Goal: Task Accomplishment & Management: Manage account settings

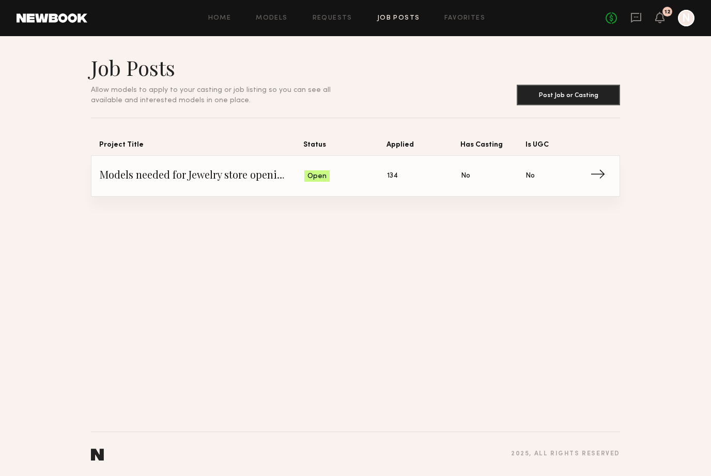
click at [61, 17] on link at bounding box center [52, 17] width 71 height 9
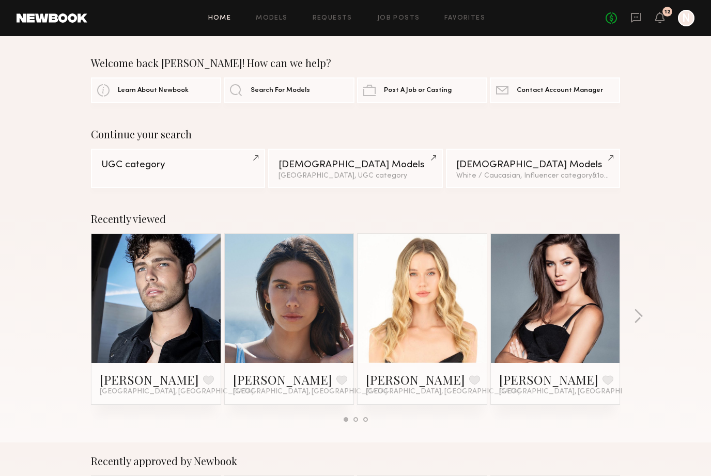
click at [342, 22] on div "Home Models Requests Job Posts Favorites Sign Out No fees up to $5,000 12 N" at bounding box center [390, 18] width 607 height 17
click at [344, 16] on link "Requests" at bounding box center [333, 18] width 40 height 7
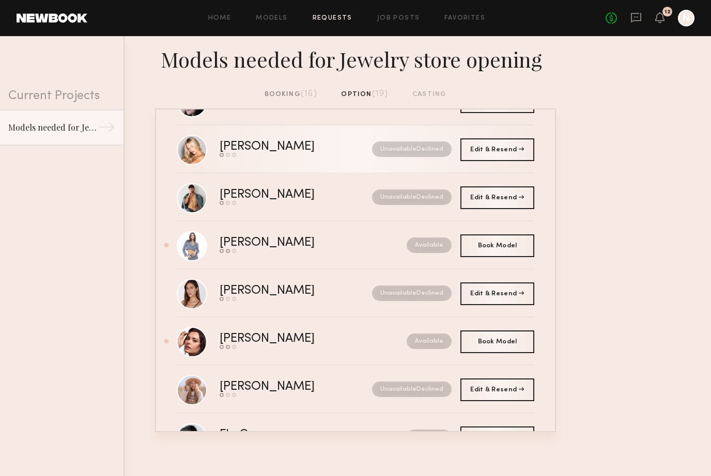
scroll to position [212, 0]
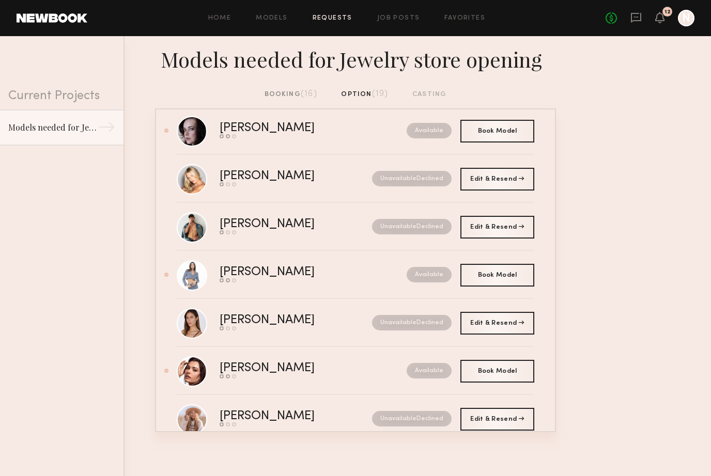
click at [315, 90] on span "(16)" at bounding box center [309, 94] width 17 height 8
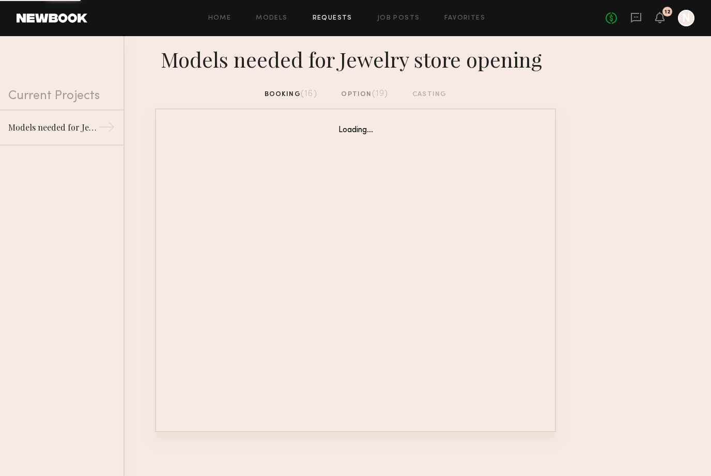
click at [296, 90] on div "booking (16) option (19) casting" at bounding box center [356, 94] width 182 height 11
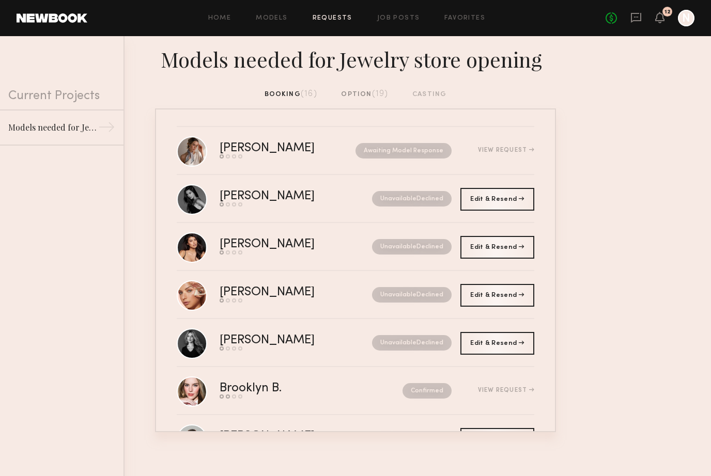
click at [664, 21] on div "No fees up to $5,000 12 N" at bounding box center [649, 18] width 89 height 17
click at [660, 17] on icon at bounding box center [660, 16] width 8 height 7
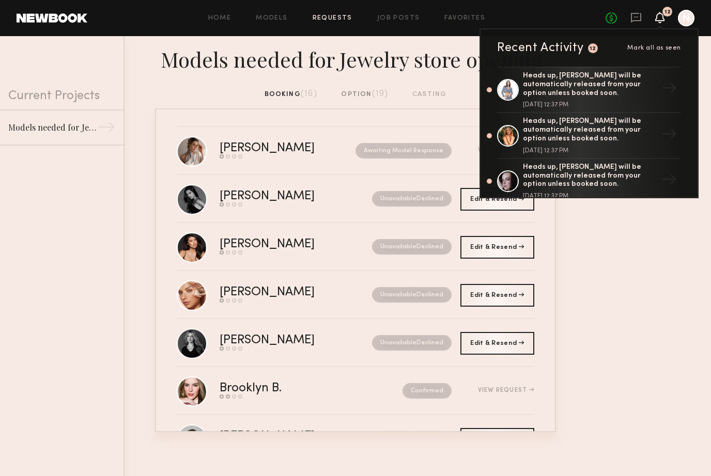
click at [591, 296] on nb-requests-list-container "Iggy Y. Send request Model response Review hours worked Pay model Awaiting Mode…" at bounding box center [355, 270] width 711 height 324
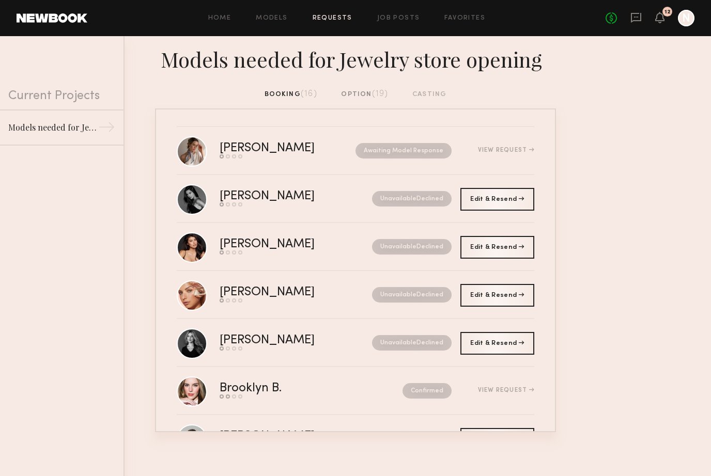
click at [279, 96] on div "booking (16) option (19) casting" at bounding box center [356, 94] width 182 height 11
click at [351, 89] on div "option (19)" at bounding box center [364, 94] width 47 height 11
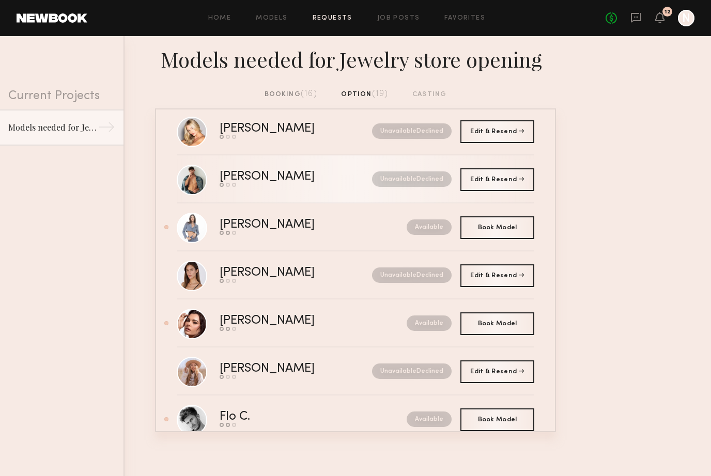
scroll to position [265, 0]
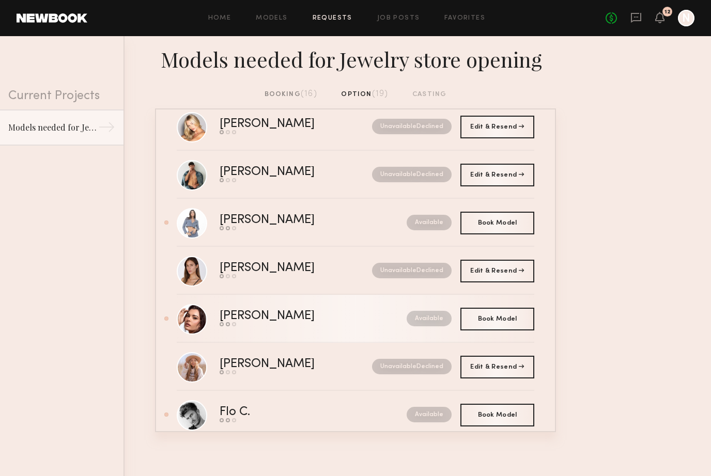
click at [280, 322] on div "[PERSON_NAME]" at bounding box center [290, 316] width 141 height 12
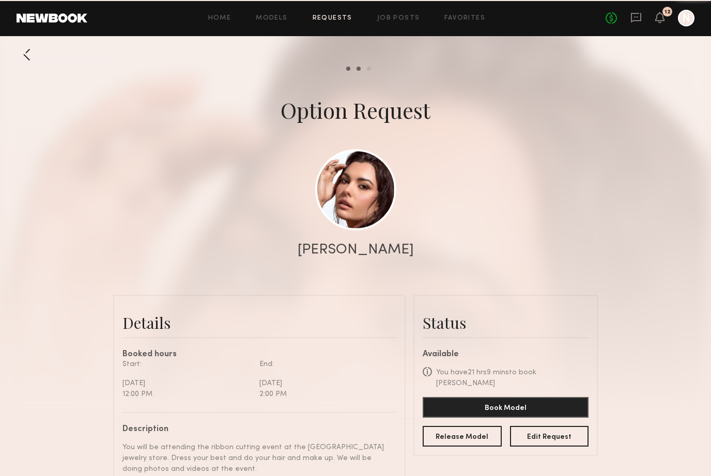
scroll to position [383, 0]
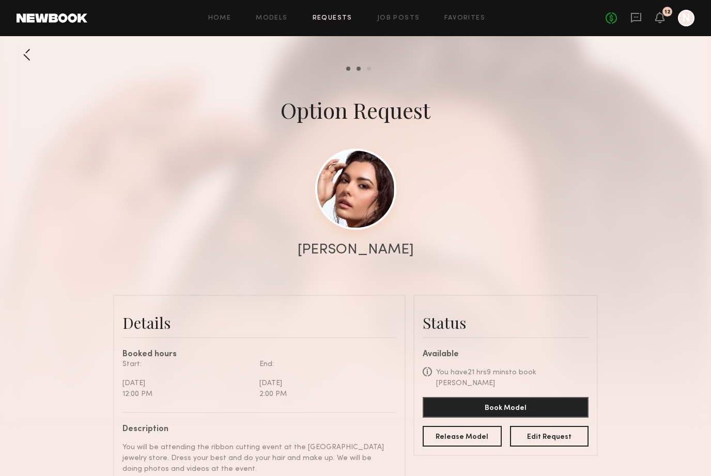
click at [347, 204] on link at bounding box center [355, 189] width 81 height 81
